Goal: Task Accomplishment & Management: Use online tool/utility

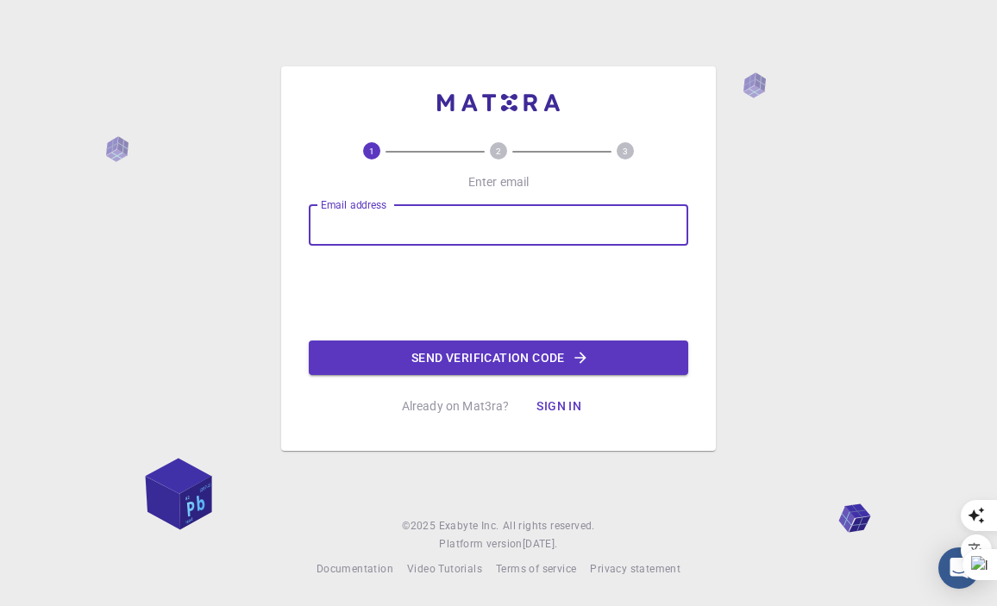
click at [349, 224] on input "Email address" at bounding box center [499, 224] width 380 height 41
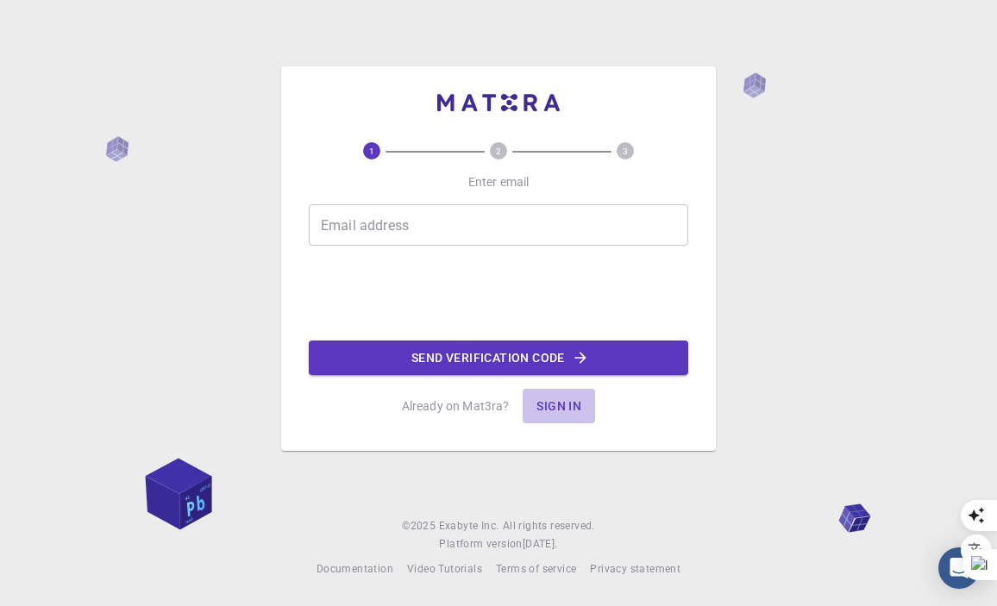
click at [559, 399] on button "Sign in" at bounding box center [559, 406] width 72 height 35
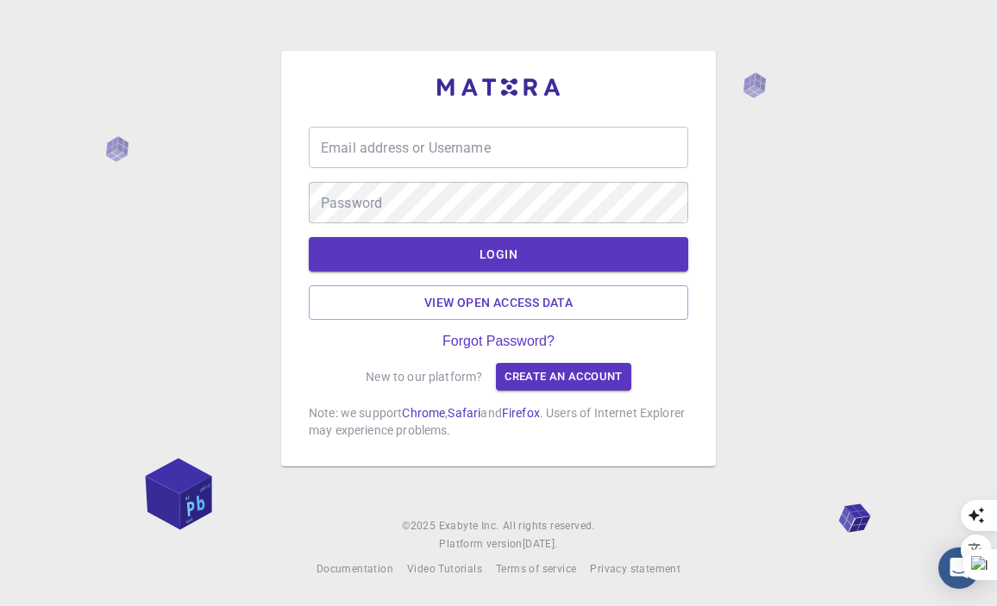
type input "samah77"
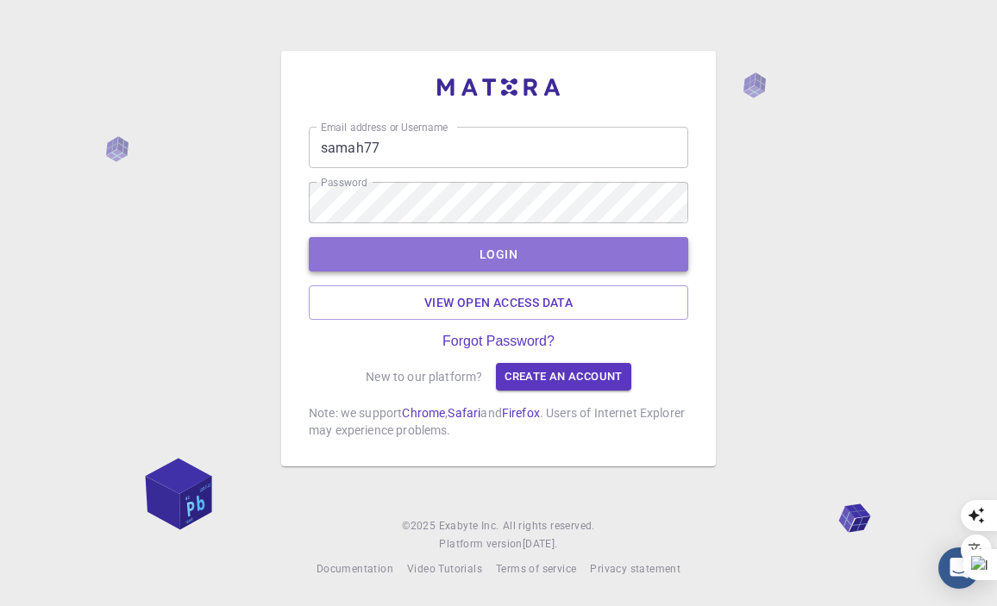
click at [511, 257] on button "LOGIN" at bounding box center [499, 254] width 380 height 35
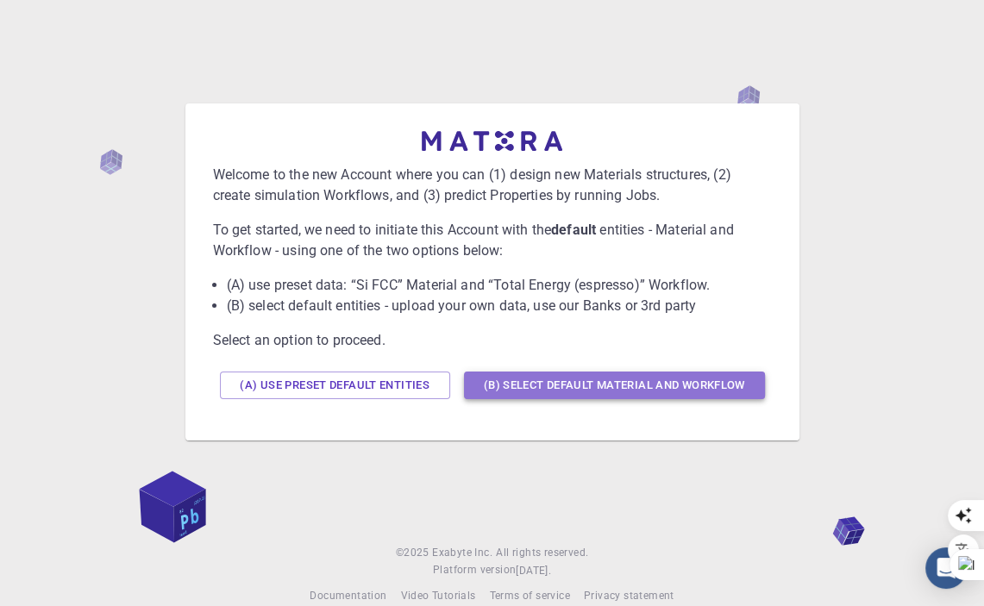
click at [584, 381] on button "(B) Select default material and workflow" at bounding box center [614, 386] width 301 height 28
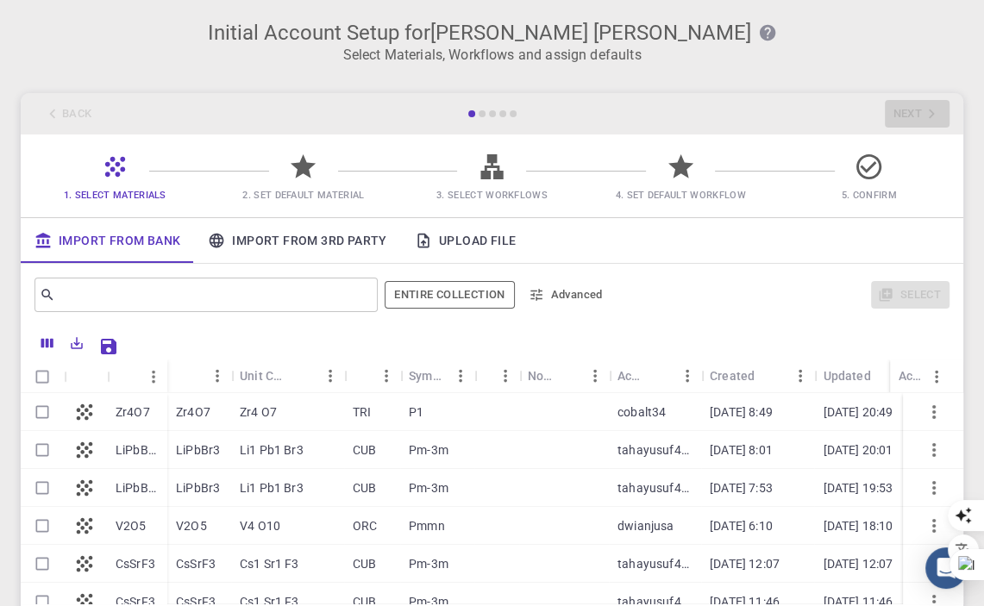
click at [110, 193] on span "1. Select Materials" at bounding box center [115, 195] width 103 height 11
click at [116, 166] on icon at bounding box center [115, 167] width 20 height 20
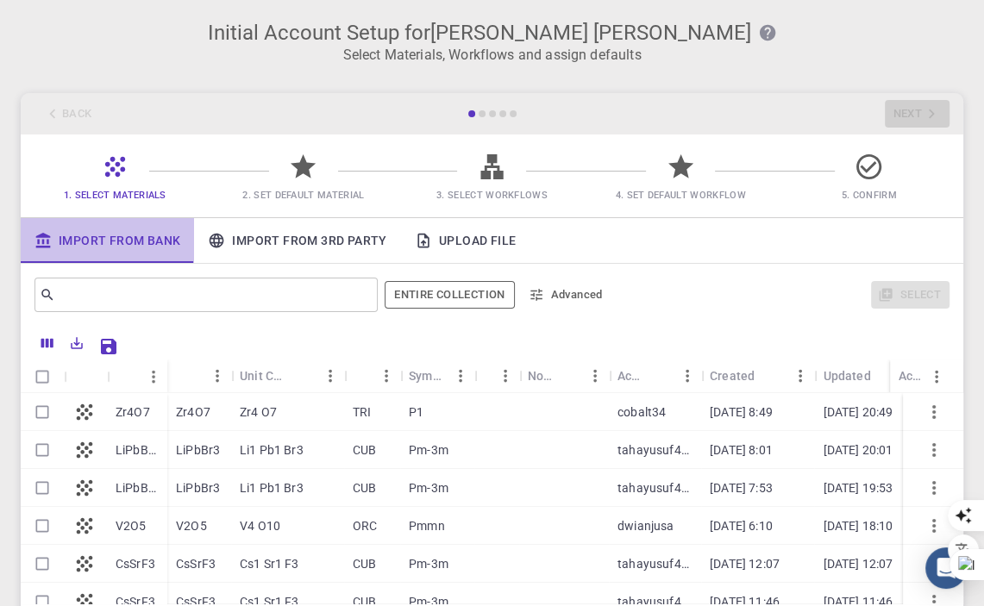
click at [105, 242] on link "Import From Bank" at bounding box center [107, 240] width 173 height 45
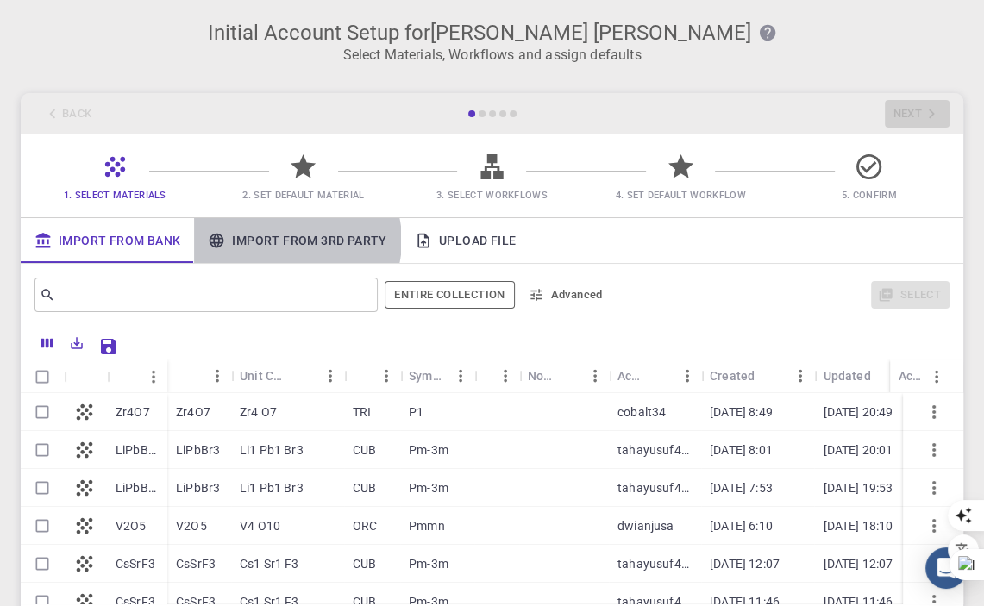
click at [293, 241] on link "Import From 3rd Party" at bounding box center [297, 240] width 206 height 45
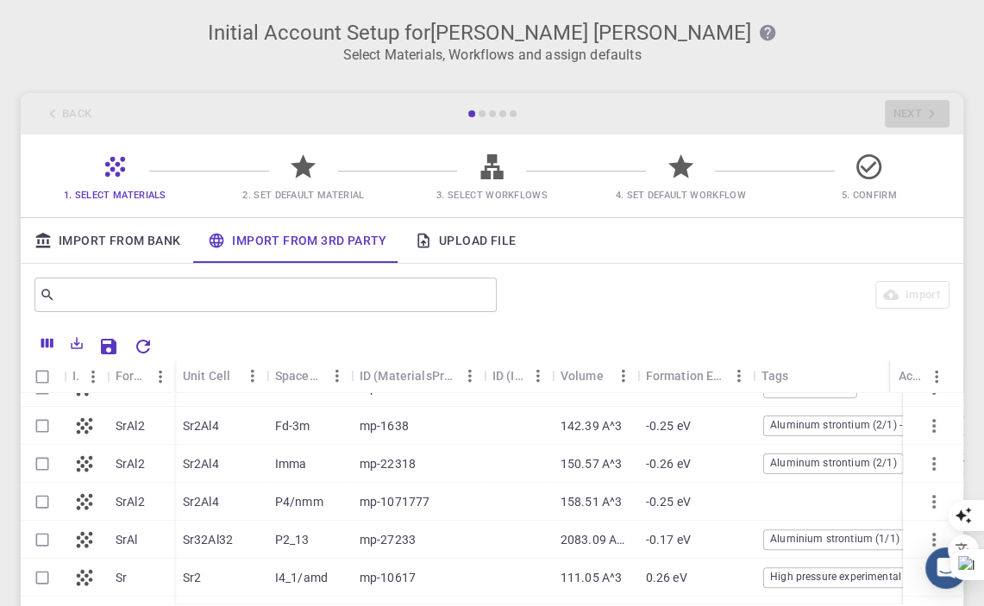
scroll to position [561, 0]
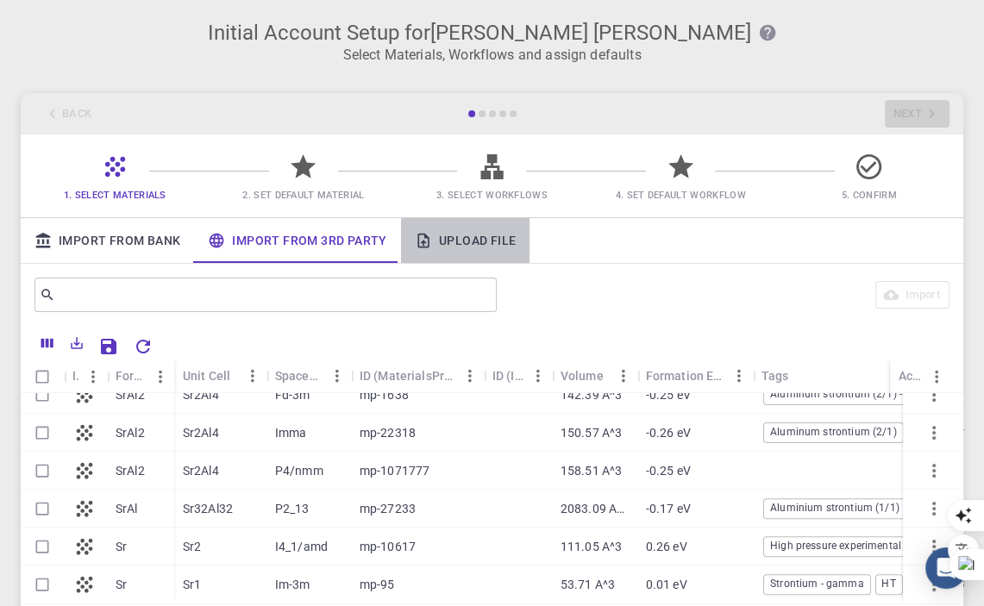
click at [480, 244] on link "Upload File" at bounding box center [465, 240] width 129 height 45
